Goal: Information Seeking & Learning: Learn about a topic

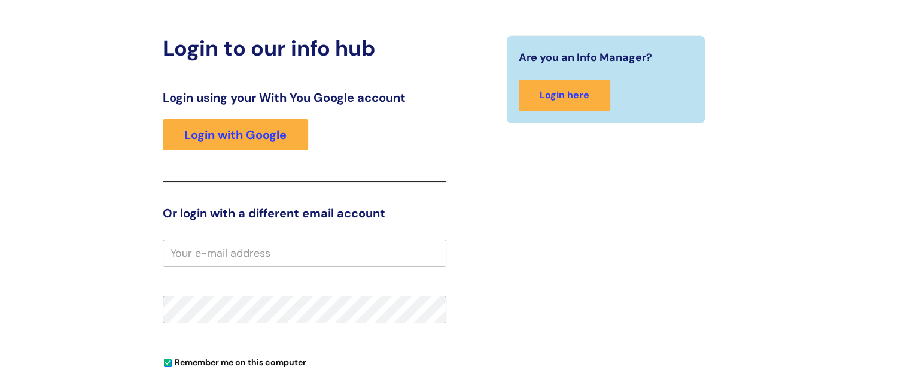
scroll to position [101, 0]
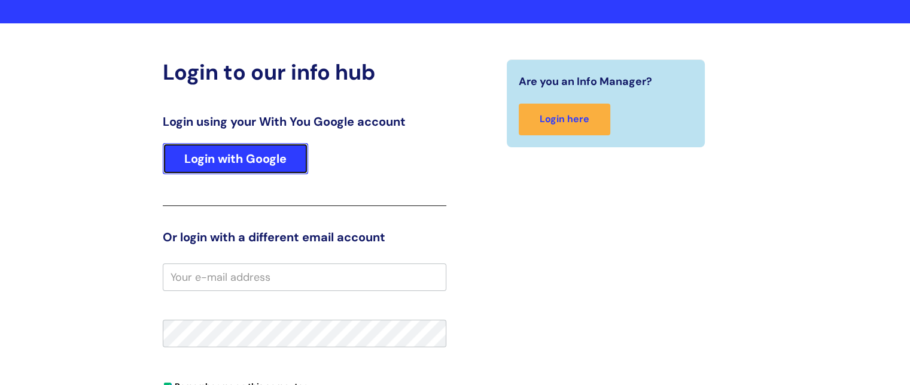
click at [275, 155] on link "Login with Google" at bounding box center [235, 158] width 145 height 31
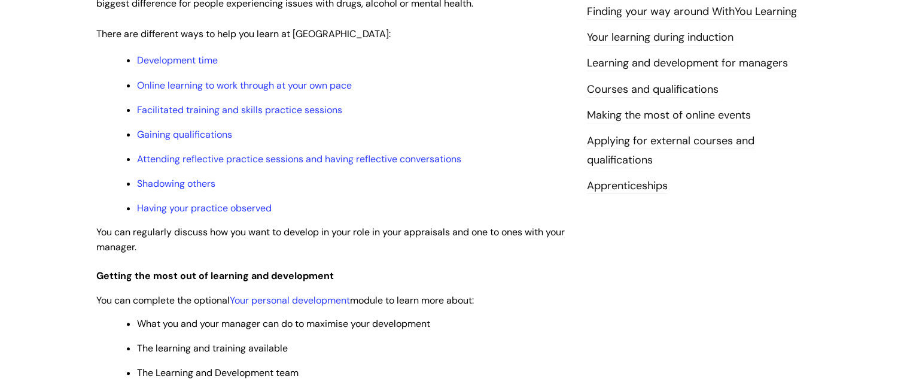
scroll to position [381, 0]
click at [189, 132] on link "Gaining qualifications" at bounding box center [184, 133] width 95 height 13
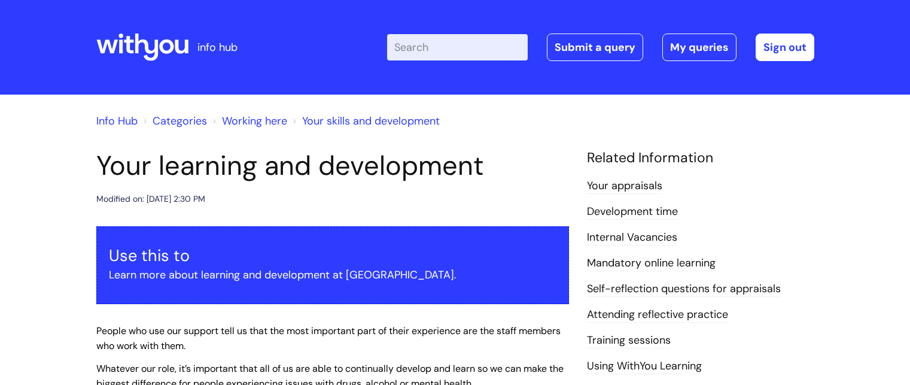
scroll to position [381, 0]
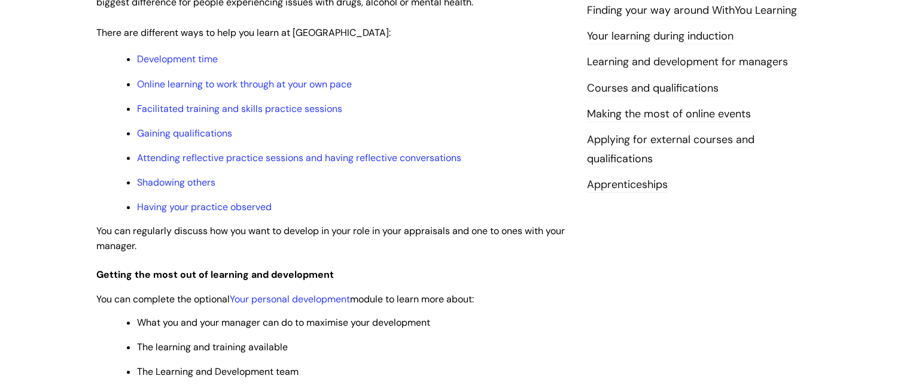
click at [678, 90] on link "Courses and qualifications" at bounding box center [653, 89] width 132 height 16
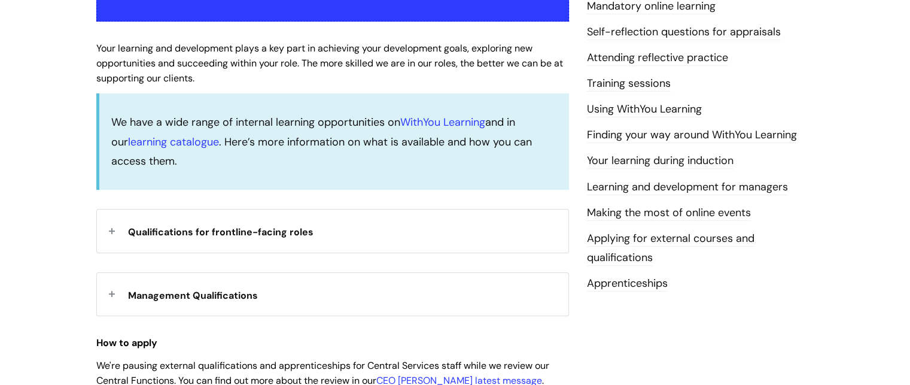
scroll to position [314, 0]
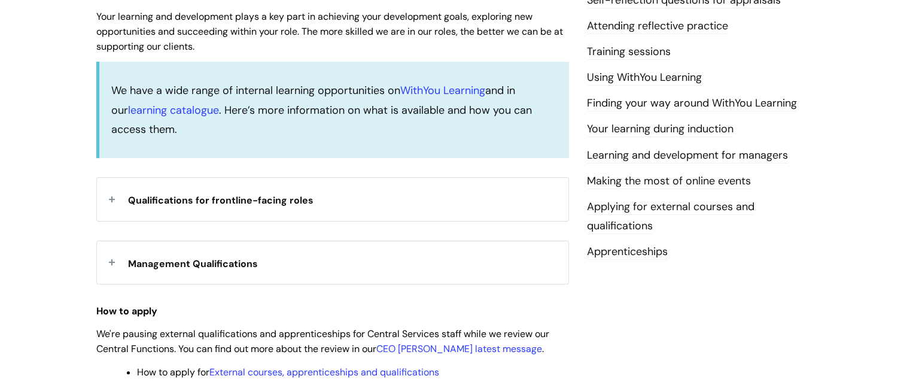
click at [110, 199] on div "Qualifications for frontline-facing roles" at bounding box center [333, 199] width 472 height 42
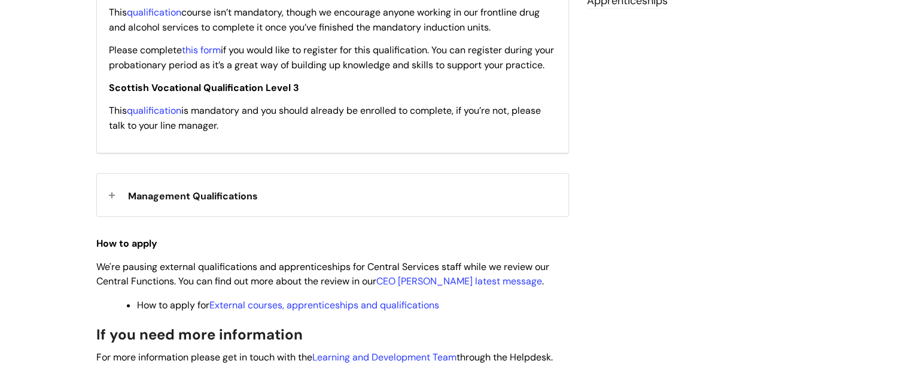
scroll to position [567, 0]
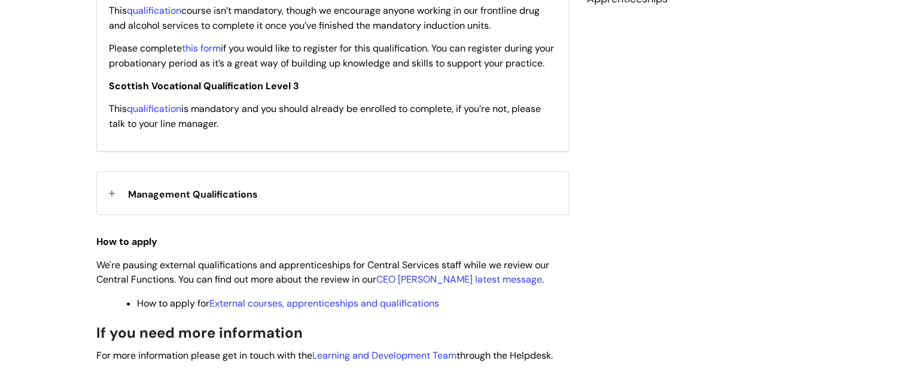
click at [110, 204] on div "Management Qualifications" at bounding box center [333, 193] width 472 height 42
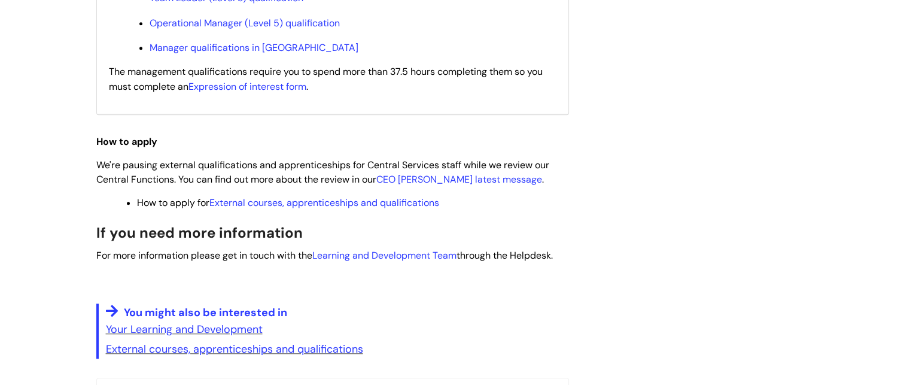
scroll to position [863, 0]
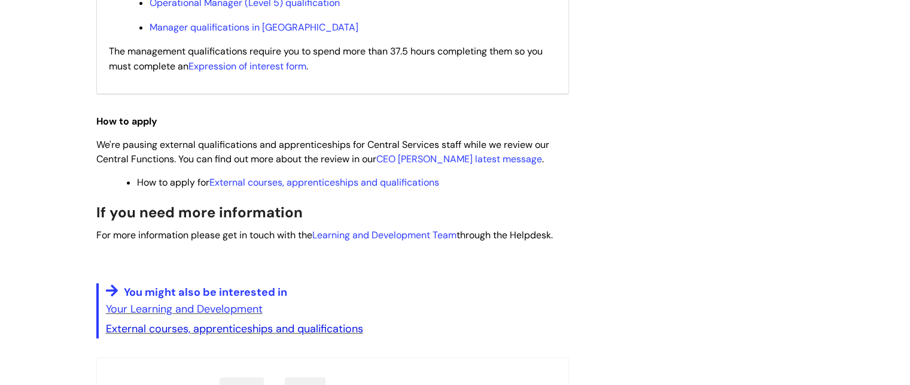
click at [316, 336] on link "External courses, apprenticeships and qualifications" at bounding box center [234, 328] width 257 height 14
